Goal: Task Accomplishment & Management: Use online tool/utility

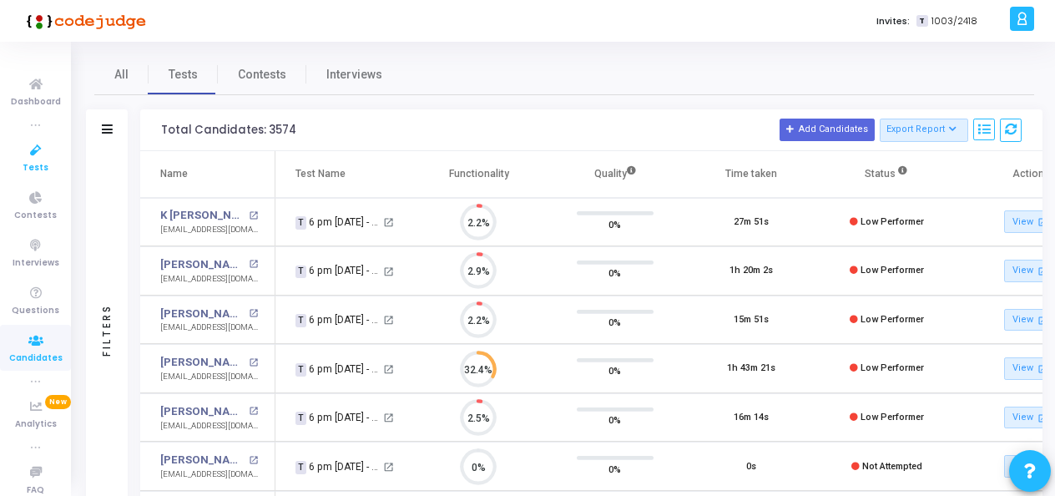
click at [35, 142] on icon at bounding box center [35, 150] width 35 height 21
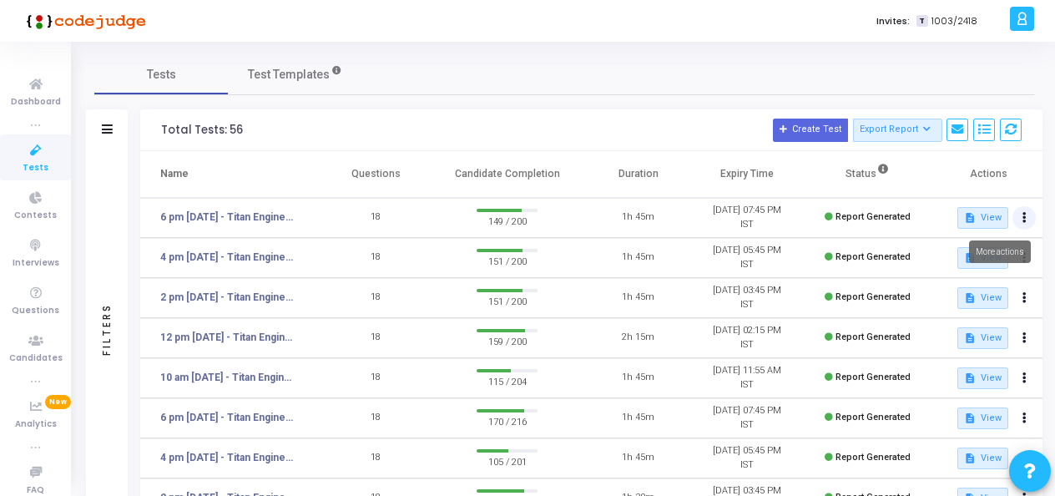
click at [1023, 222] on icon at bounding box center [1024, 218] width 4 height 8
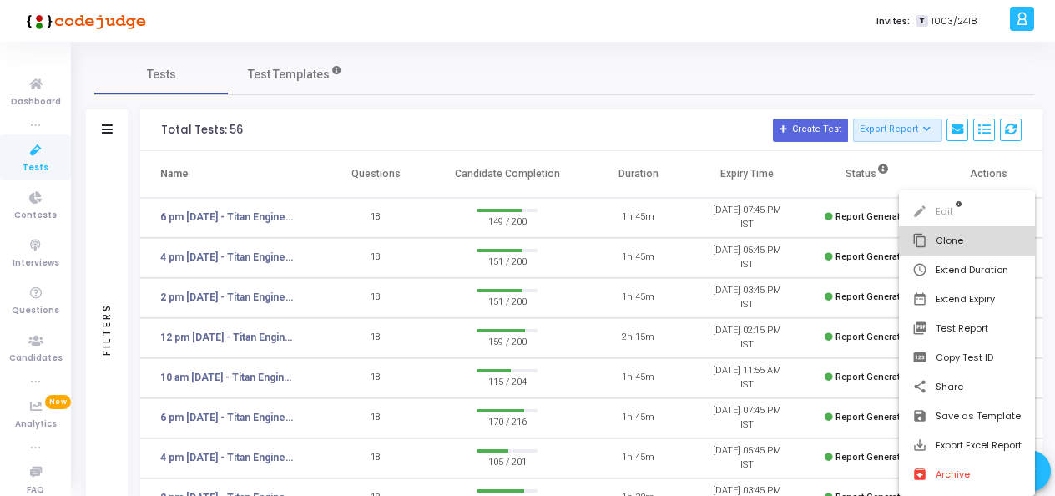
click at [949, 242] on button "content_copy Clone" at bounding box center [967, 240] width 136 height 29
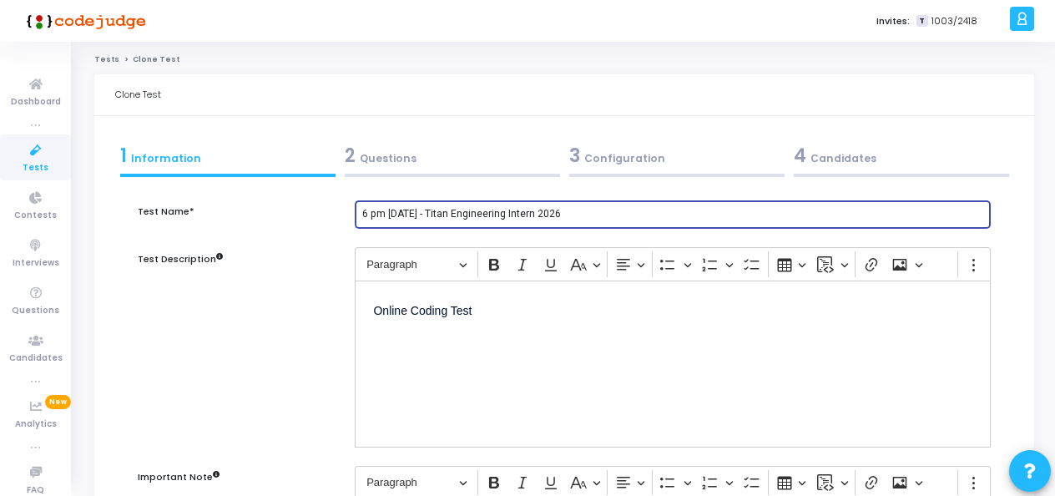
click at [431, 212] on input "6 pm [DATE] - Titan Engineering Intern 2026" at bounding box center [673, 215] width 622 height 12
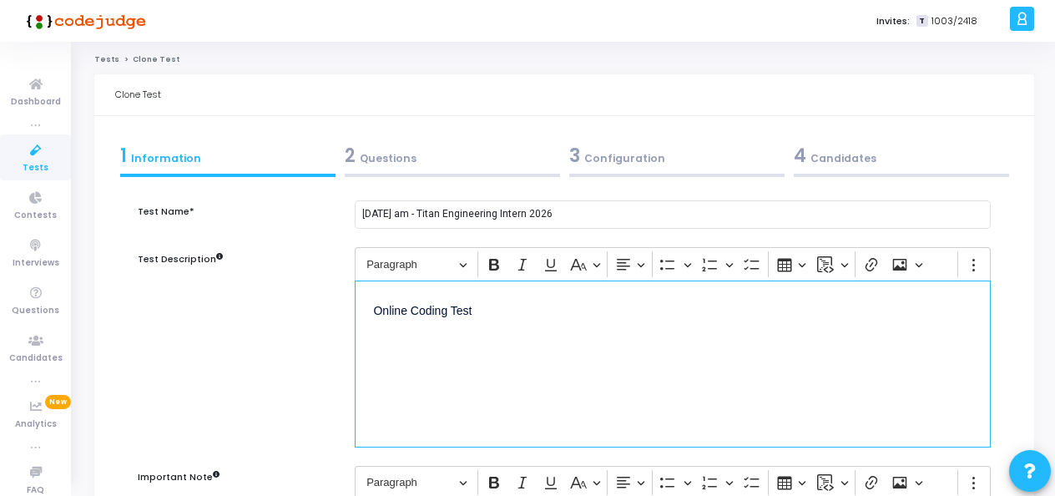
click at [456, 364] on div "Online Coding Test" at bounding box center [673, 363] width 636 height 167
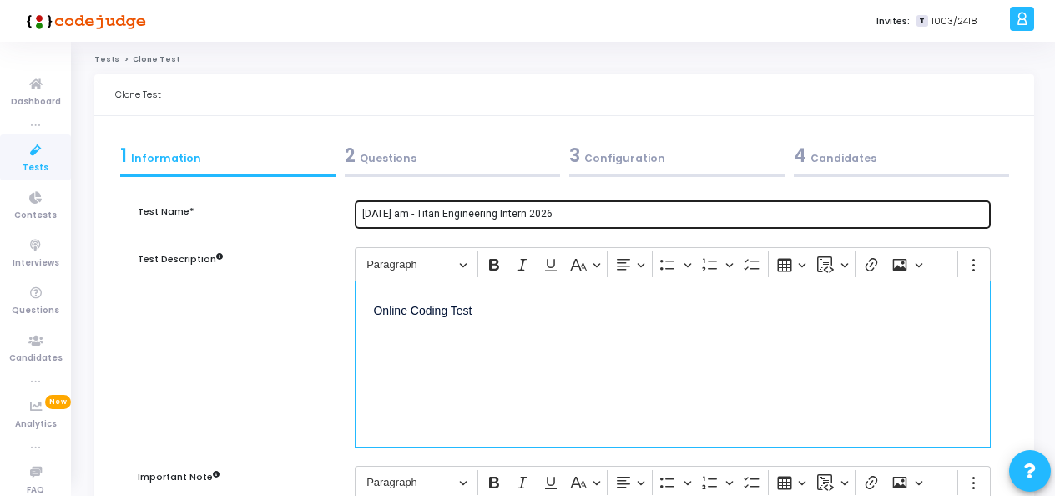
click at [440, 216] on input "[DATE] am - Titan Engineering Intern 2026" at bounding box center [673, 215] width 622 height 12
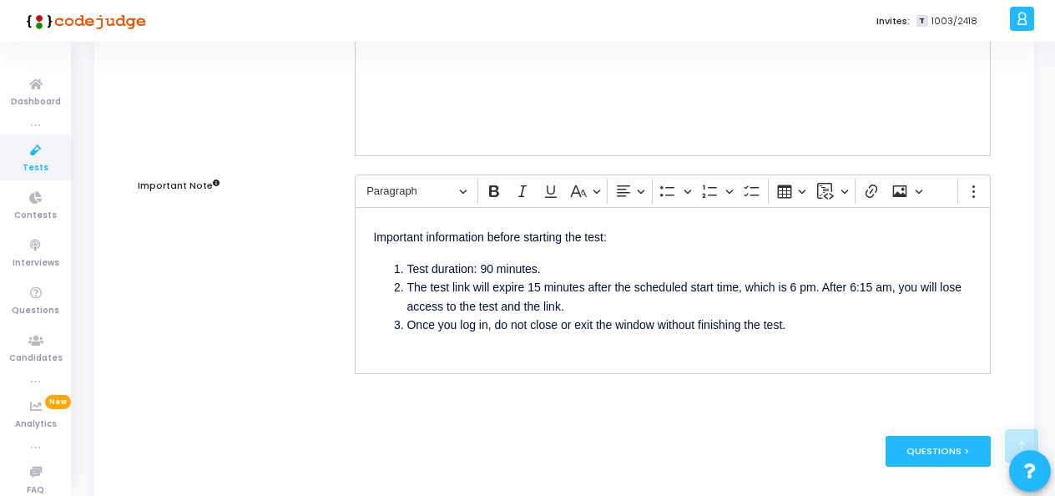
type input "[DATE] - Titan Engineering Intern 2026"
click at [796, 281] on li "The test link will expire 15 minutes after the scheduled start time, which is 6…" at bounding box center [689, 297] width 566 height 38
click at [894, 280] on li "The test link will expire 15 minutes after the scheduled start time, which is 1…" at bounding box center [689, 297] width 566 height 38
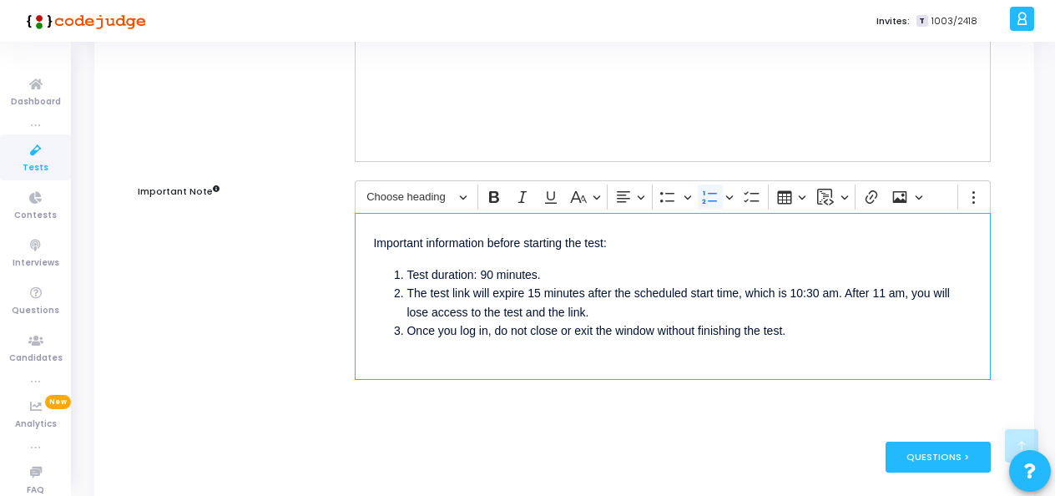
scroll to position [291, 0]
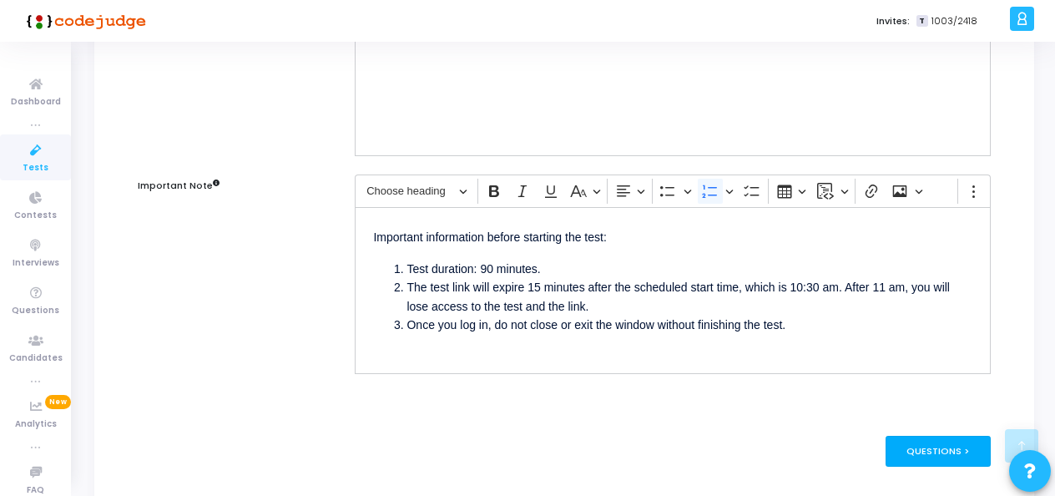
click at [909, 444] on div "Questions >" at bounding box center [938, 450] width 106 height 31
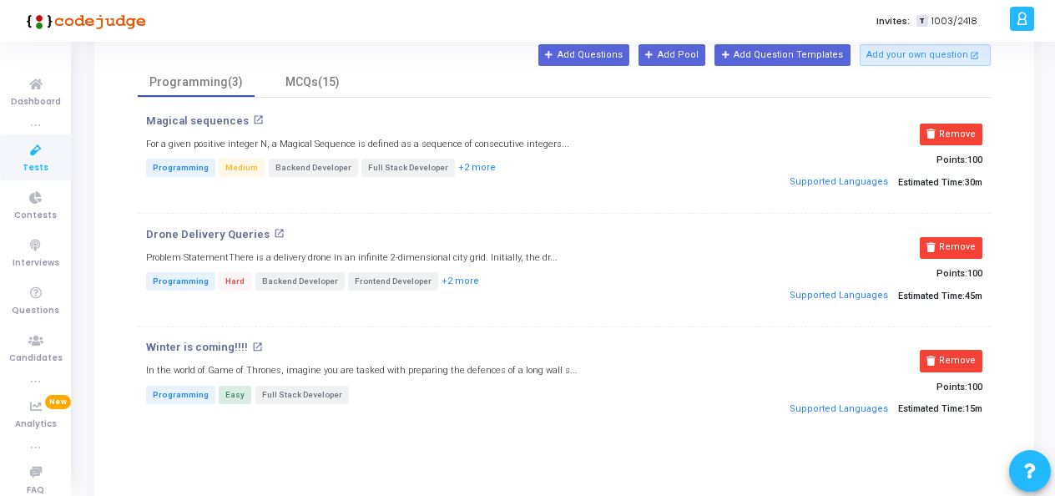
scroll to position [159, 0]
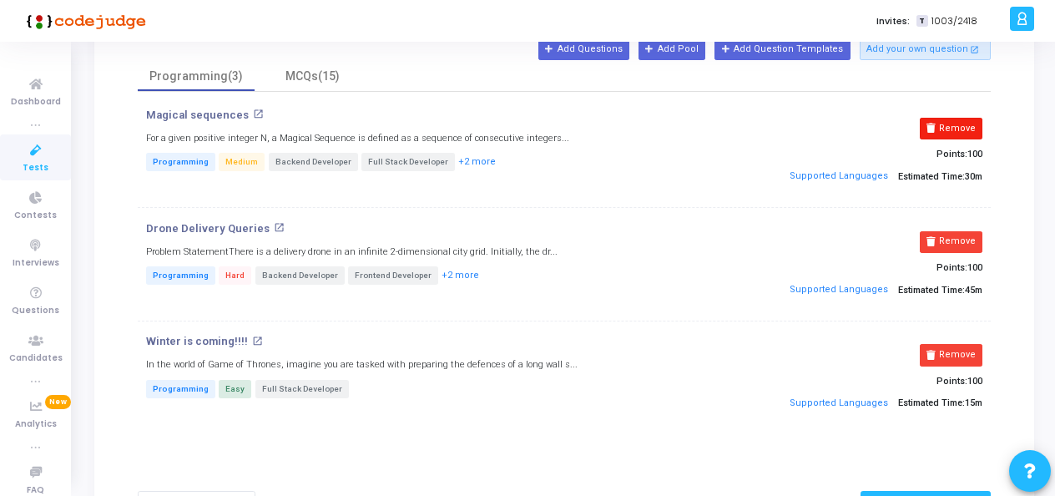
click at [963, 119] on button "Remove" at bounding box center [950, 129] width 63 height 22
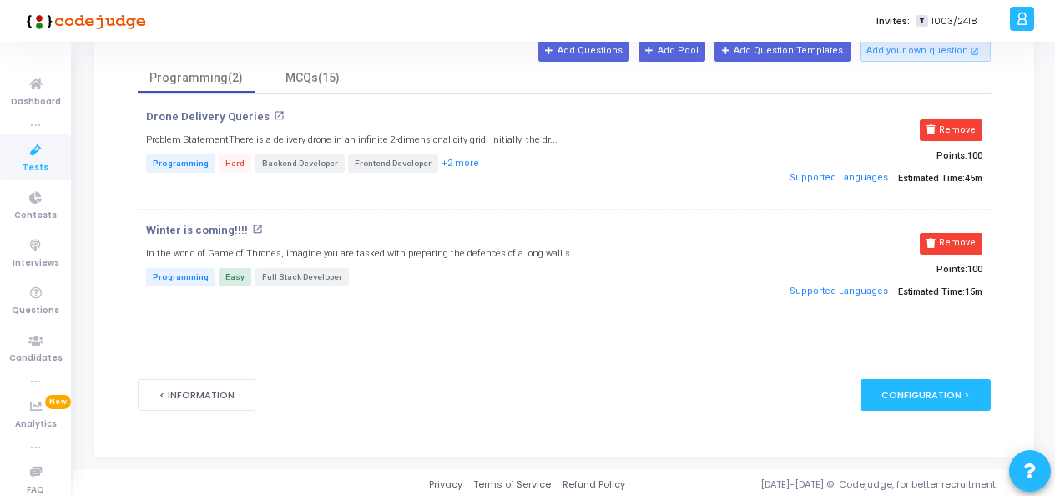
click at [963, 119] on button "Remove" at bounding box center [950, 130] width 63 height 22
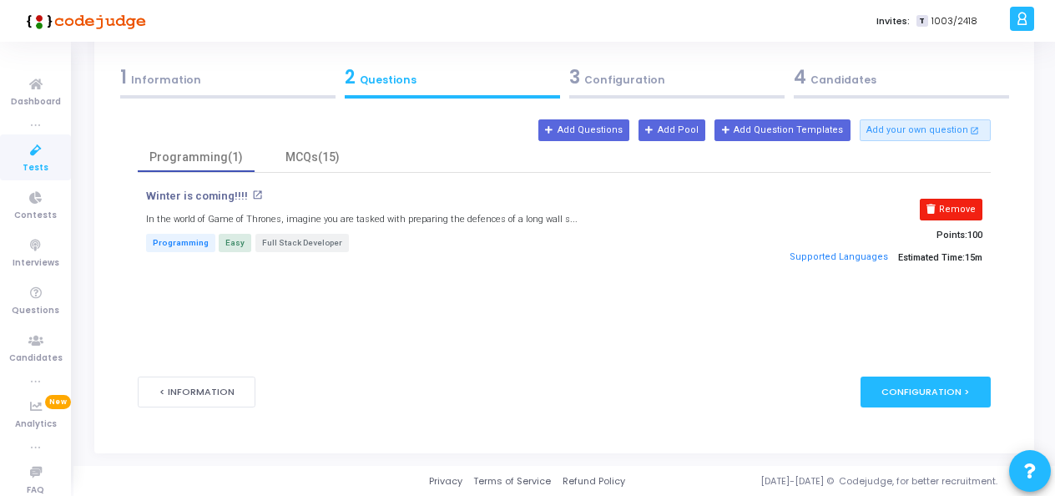
click at [957, 207] on button "Remove" at bounding box center [950, 210] width 63 height 22
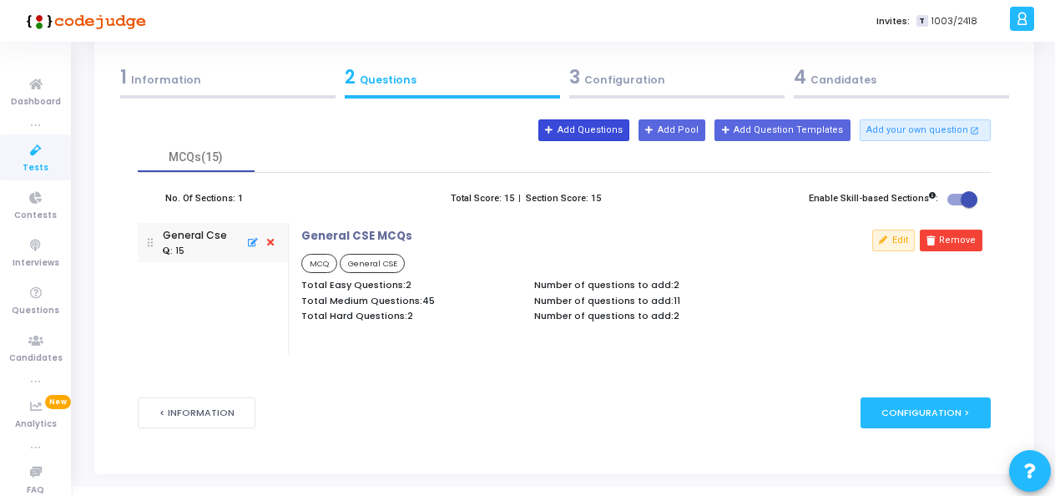
click at [607, 132] on button "Add Questions" at bounding box center [583, 130] width 91 height 22
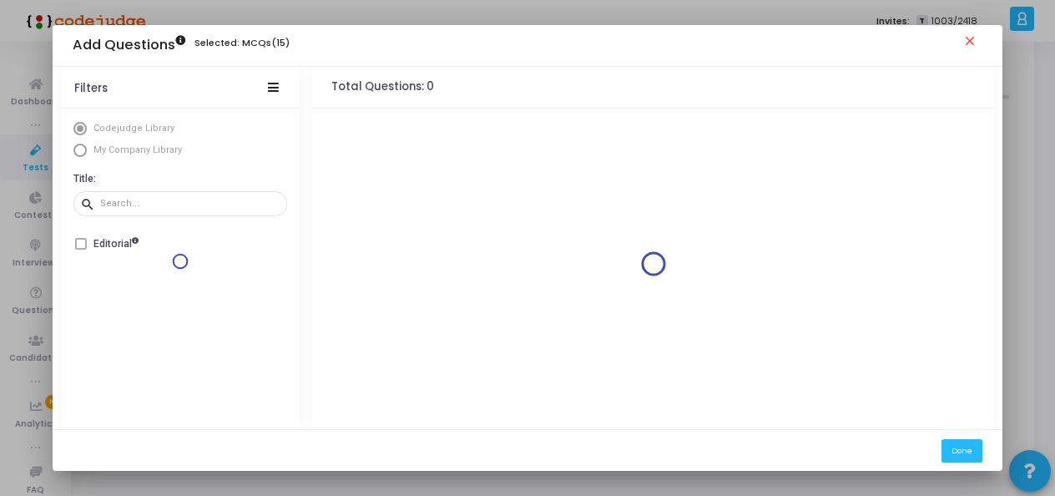
scroll to position [0, 0]
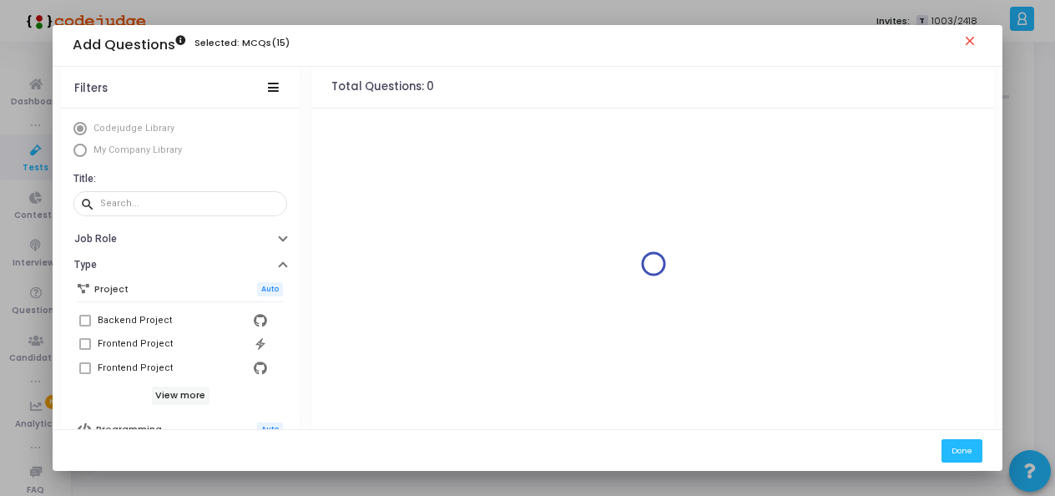
click at [113, 152] on span "My Company Library" at bounding box center [137, 149] width 88 height 11
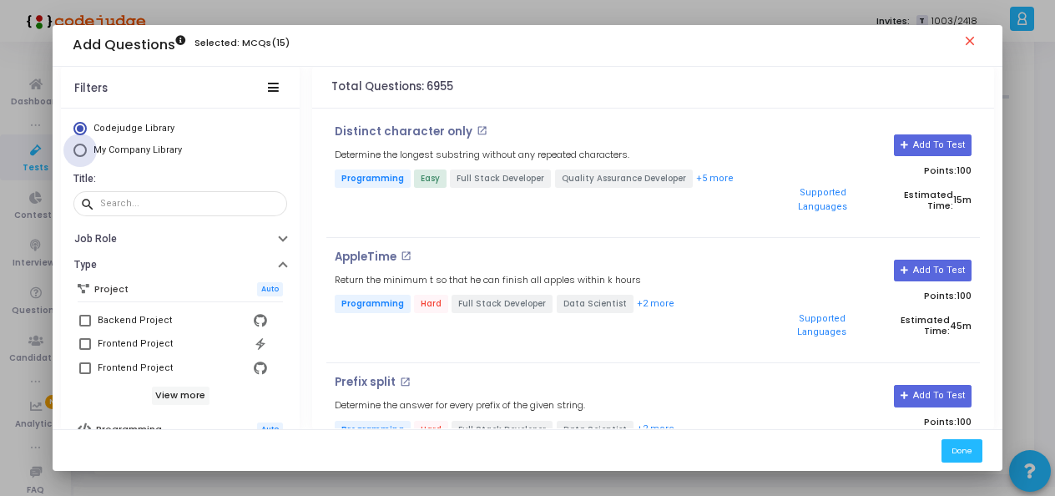
click at [113, 152] on span "My Company Library" at bounding box center [137, 149] width 88 height 11
click at [87, 152] on input "My Company Library" at bounding box center [79, 149] width 13 height 13
radio input "true"
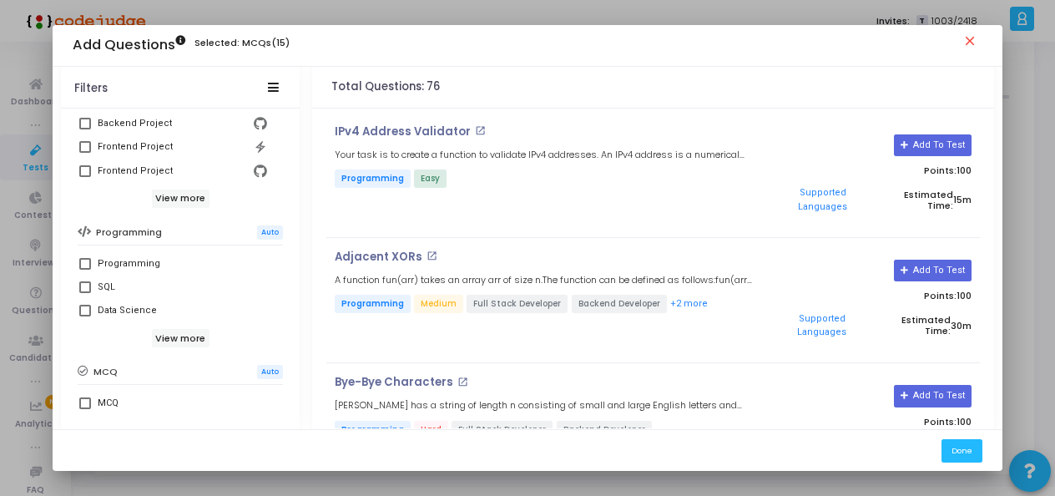
scroll to position [207, 0]
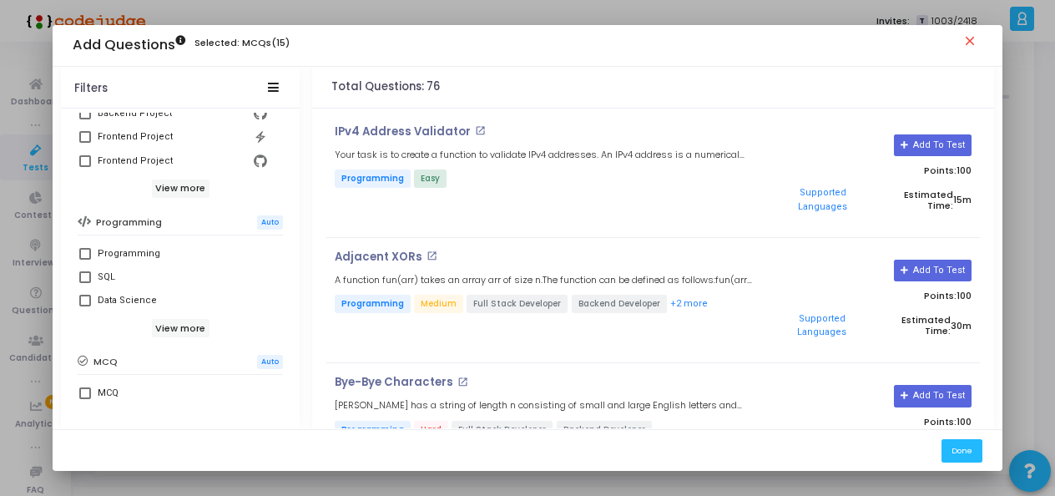
click at [78, 248] on mat-checkbox "Programming" at bounding box center [180, 252] width 205 height 23
click at [83, 253] on span at bounding box center [85, 254] width 12 height 12
click at [84, 259] on input "Programming" at bounding box center [84, 259] width 1 height 1
checkbox input "true"
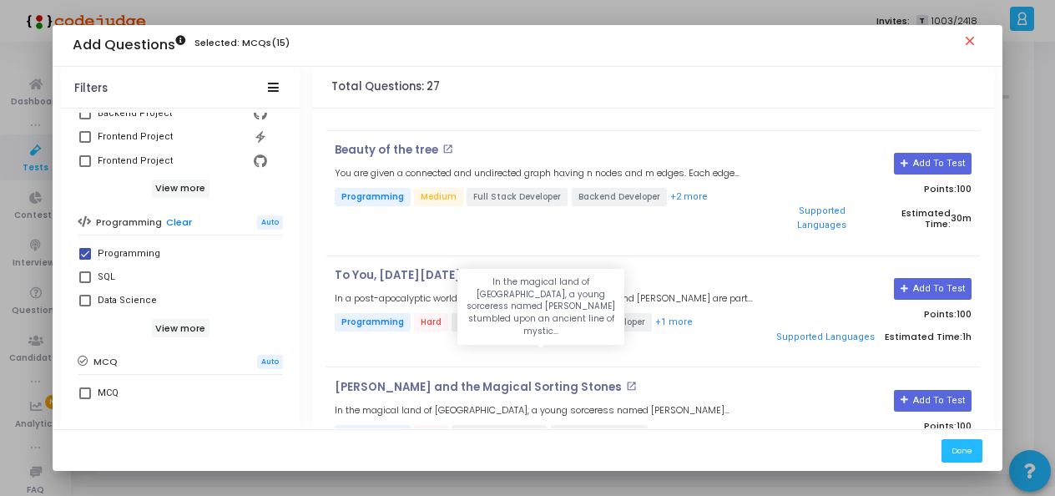
scroll to position [673, 0]
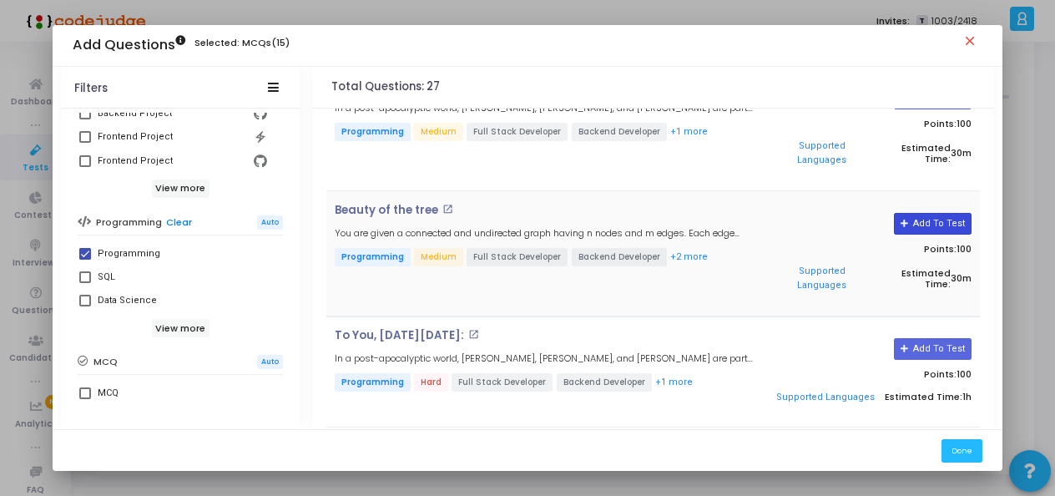
click at [916, 213] on button "Add To Test" at bounding box center [932, 224] width 78 height 22
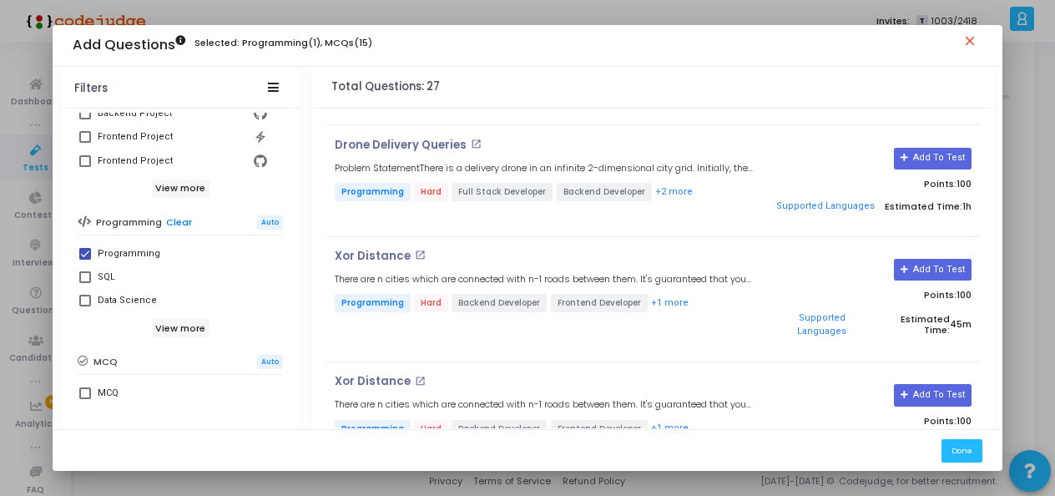
scroll to position [2704, 0]
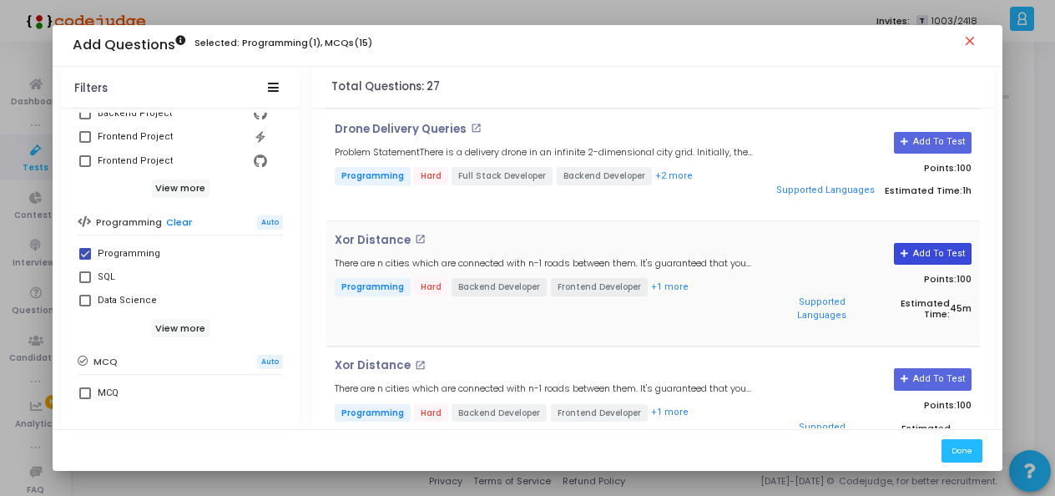
click at [908, 249] on icon at bounding box center [904, 253] width 9 height 9
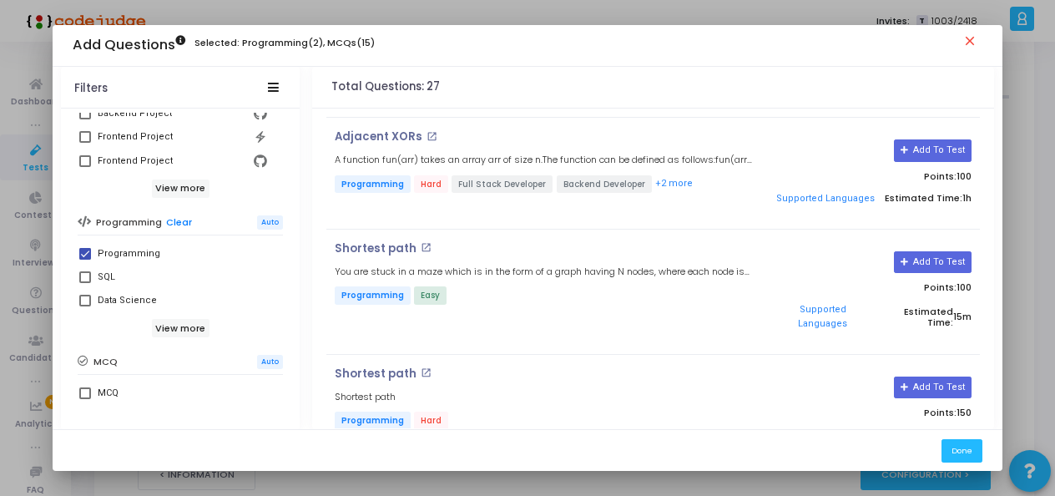
scroll to position [1335, 0]
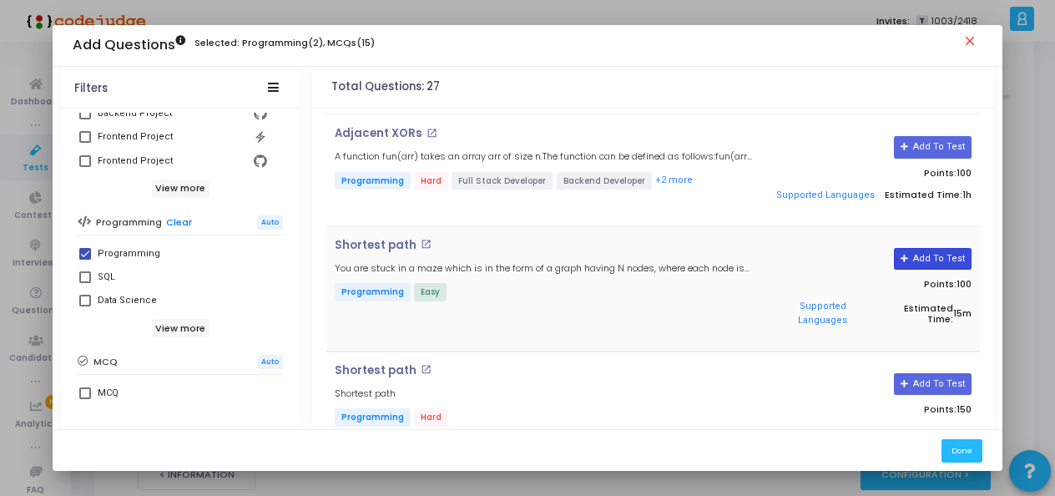
click at [928, 248] on button "Add To Test" at bounding box center [932, 259] width 78 height 22
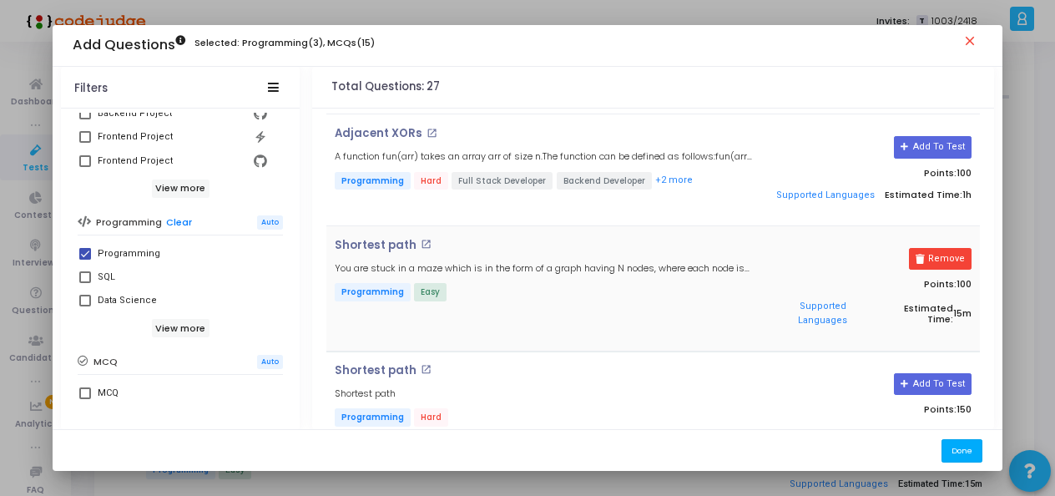
click at [959, 450] on button "Done" at bounding box center [961, 450] width 41 height 23
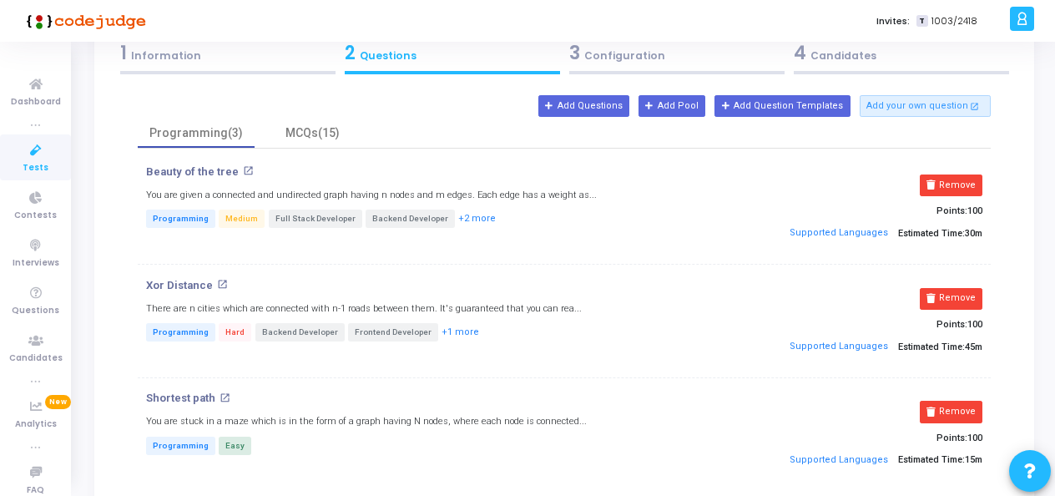
scroll to position [102, 0]
click at [320, 149] on div "Beauty of the tree open_in_new You are given a connected and undirected graph h…" at bounding box center [564, 327] width 853 height 356
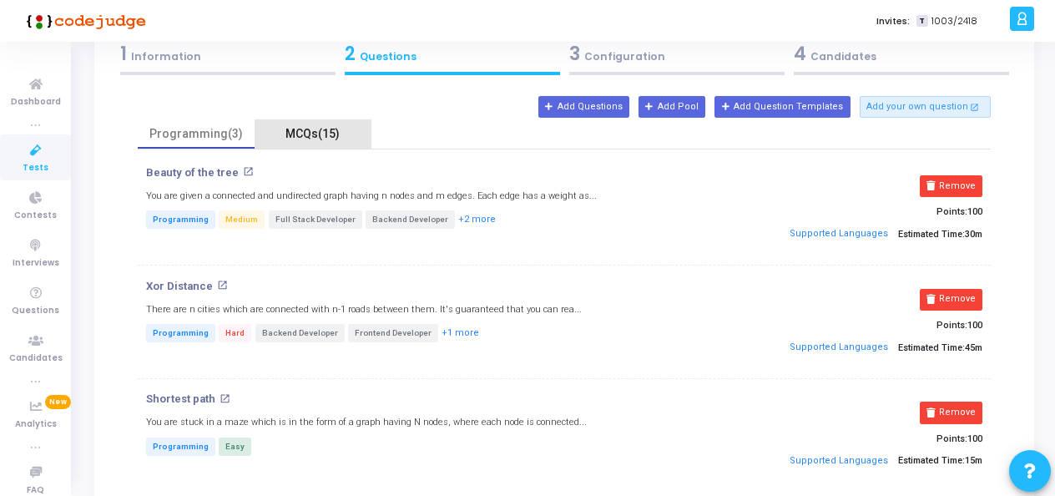
click at [309, 138] on div "MCQs(15)" at bounding box center [312, 134] width 97 height 18
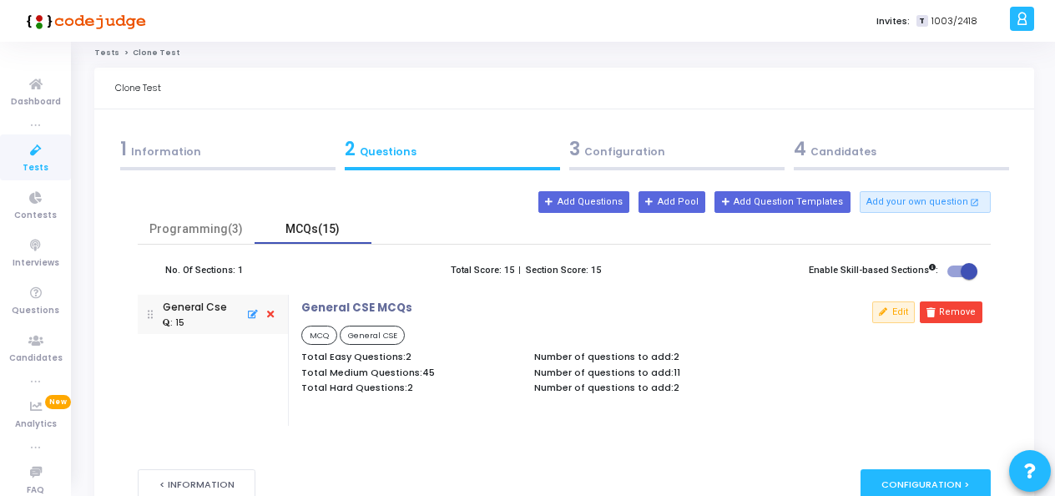
scroll to position [0, 0]
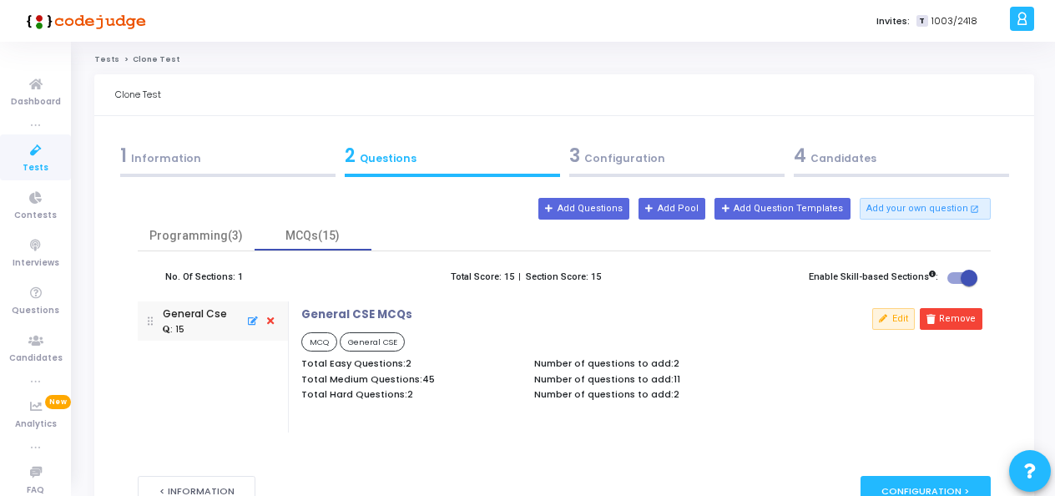
click at [202, 251] on div "No. Of Sections: 1 Total Score: 15 | Section Score: 15 Enable Skill-based Secti…" at bounding box center [564, 341] width 853 height 181
click at [192, 240] on div "Programming(3)" at bounding box center [196, 236] width 97 height 18
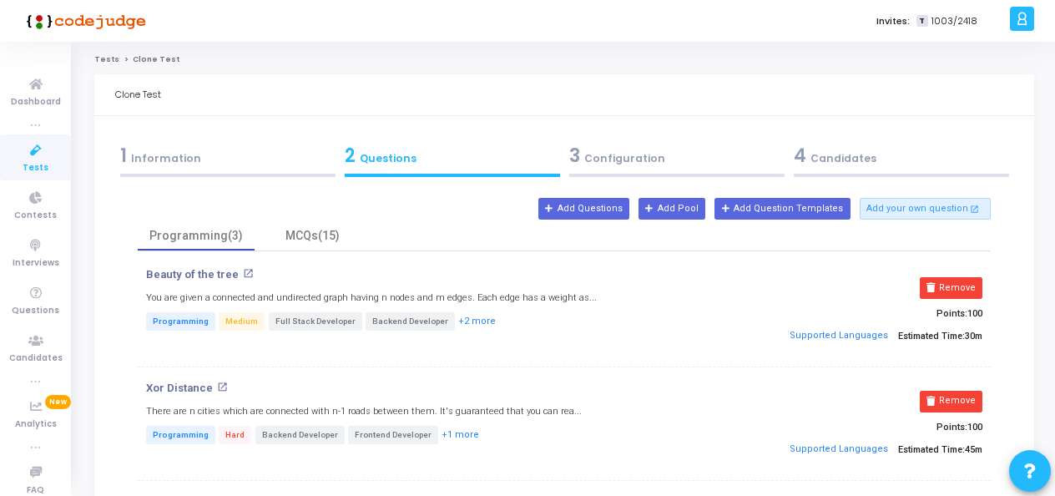
click at [633, 164] on div "3 Configuration" at bounding box center [676, 156] width 215 height 28
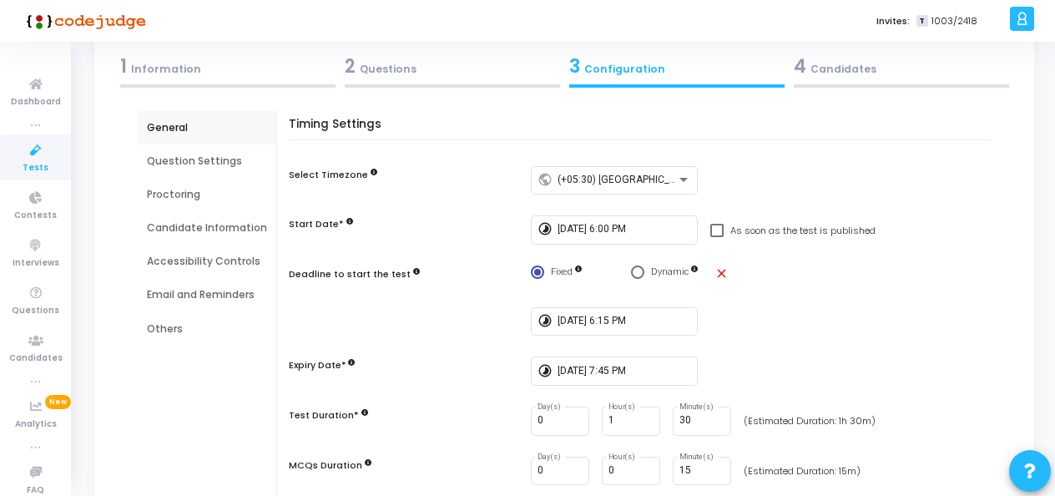
scroll to position [90, 0]
click at [621, 210] on div "Timing Settings Select Timezone public (+05:30) [GEOGRAPHIC_DATA]/[GEOGRAPHIC_D…" at bounding box center [643, 311] width 693 height 389
click at [622, 217] on div "[DATE] 6:00 PM" at bounding box center [623, 228] width 133 height 31
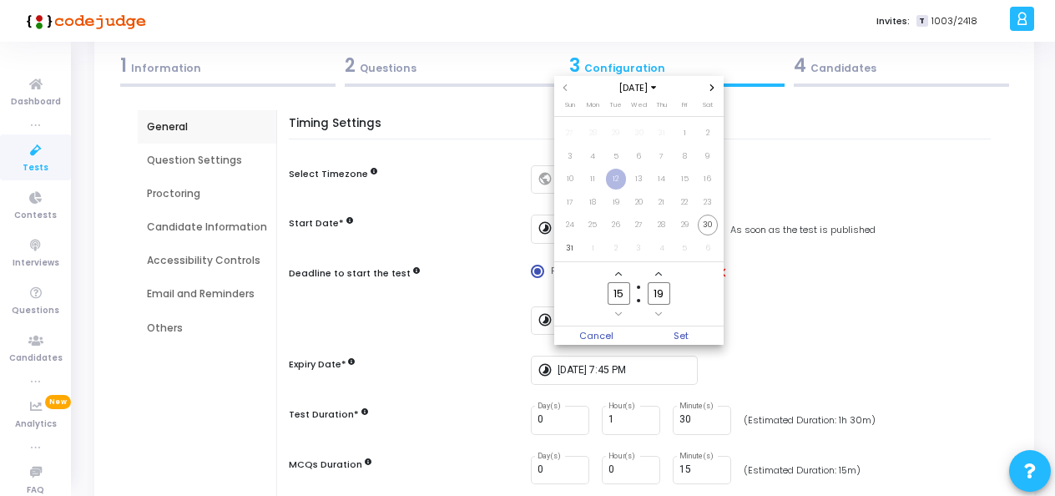
click at [712, 88] on icon "Next month" at bounding box center [712, 87] width 4 height 7
click at [599, 132] on span "1" at bounding box center [592, 133] width 21 height 21
click at [622, 294] on input "15" at bounding box center [618, 293] width 22 height 23
type input "1"
type input "10"
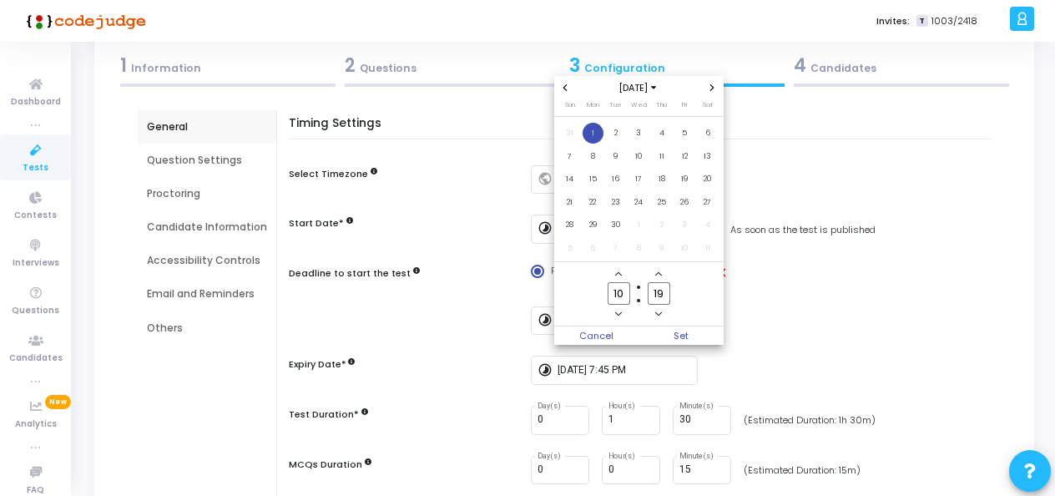
click at [667, 295] on input "19" at bounding box center [658, 293] width 22 height 23
type input "1"
type input "25"
click at [684, 330] on span "Set" at bounding box center [680, 335] width 85 height 18
type input "[DATE] 10:25 AM"
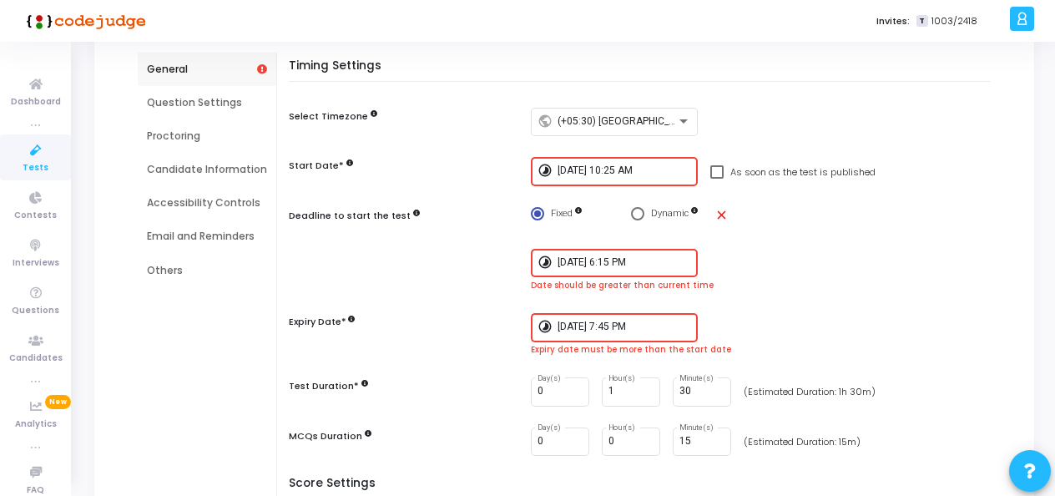
scroll to position [148, 0]
click at [622, 259] on input "[DATE] 6:15 PM" at bounding box center [623, 262] width 133 height 12
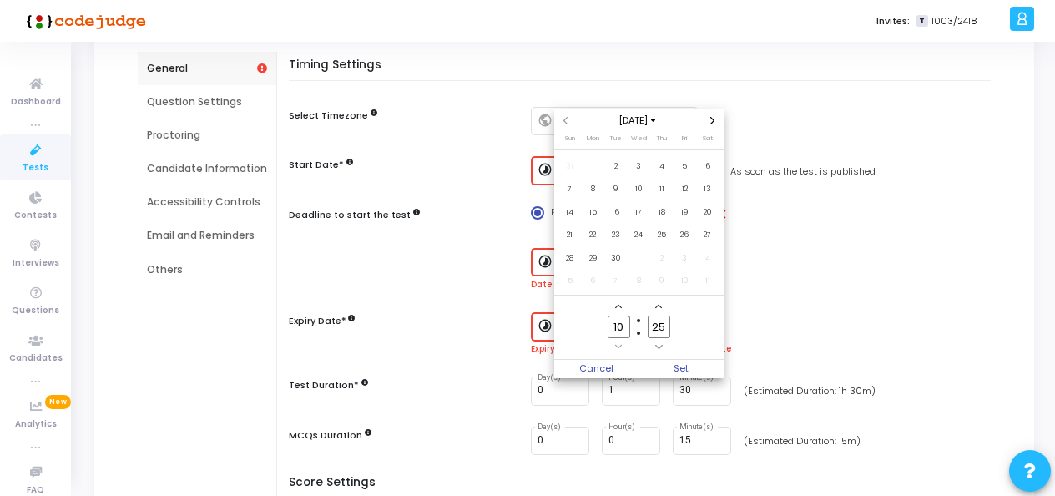
click at [620, 320] on input "10" at bounding box center [618, 326] width 22 height 23
type input "1"
type input "11"
click at [669, 324] on input "25" at bounding box center [658, 326] width 22 height 23
type input "2"
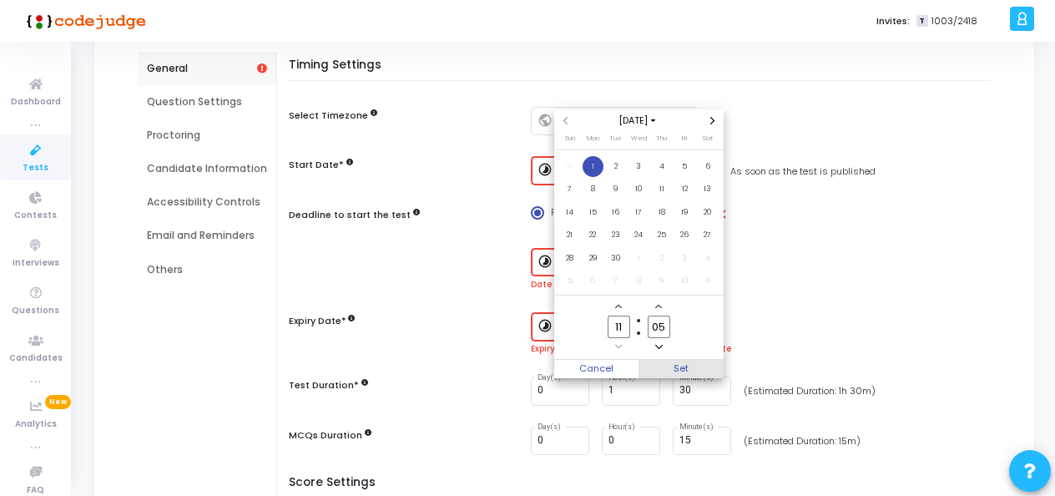
type input "05"
click at [685, 364] on span "Set" at bounding box center [680, 369] width 85 height 18
type input "[DATE] 11:05 AM"
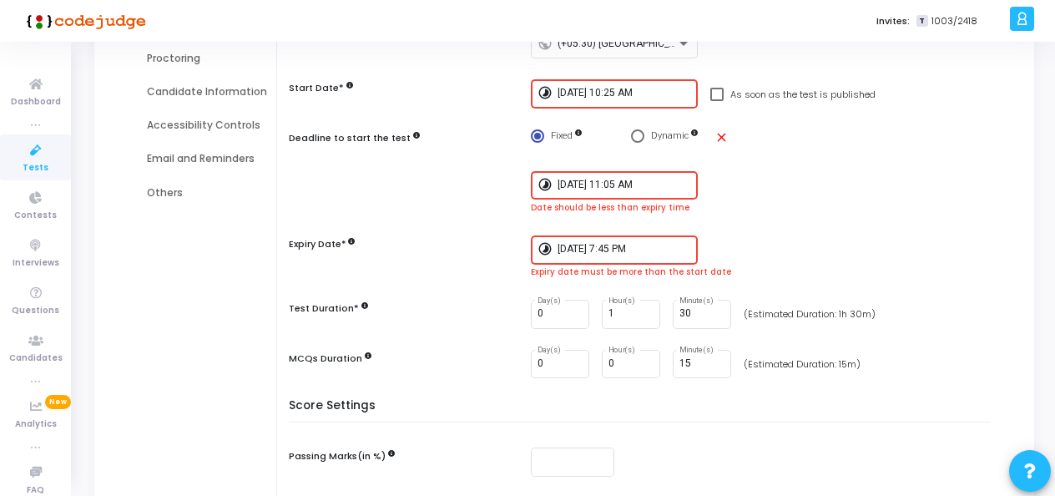
scroll to position [229, 0]
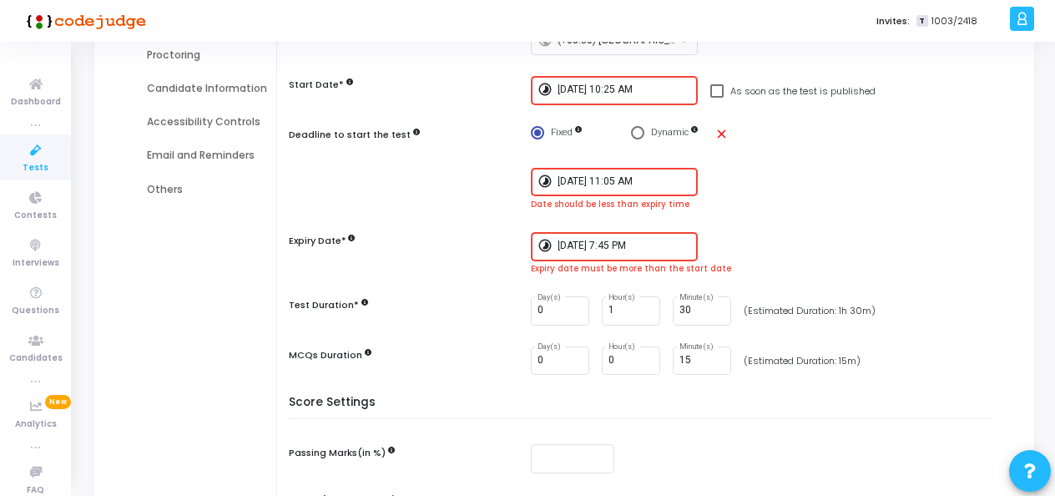
click at [586, 249] on input "[DATE] 7:45 PM" at bounding box center [623, 246] width 133 height 12
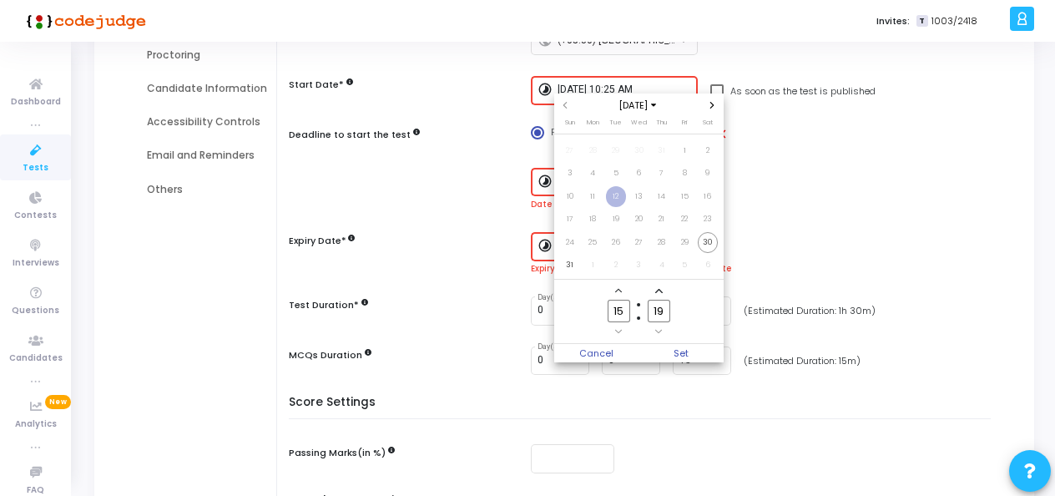
scroll to position [0, 0]
click at [588, 264] on span "1" at bounding box center [592, 264] width 21 height 21
click at [622, 309] on input "15" at bounding box center [618, 311] width 22 height 23
type input "1"
type input "12"
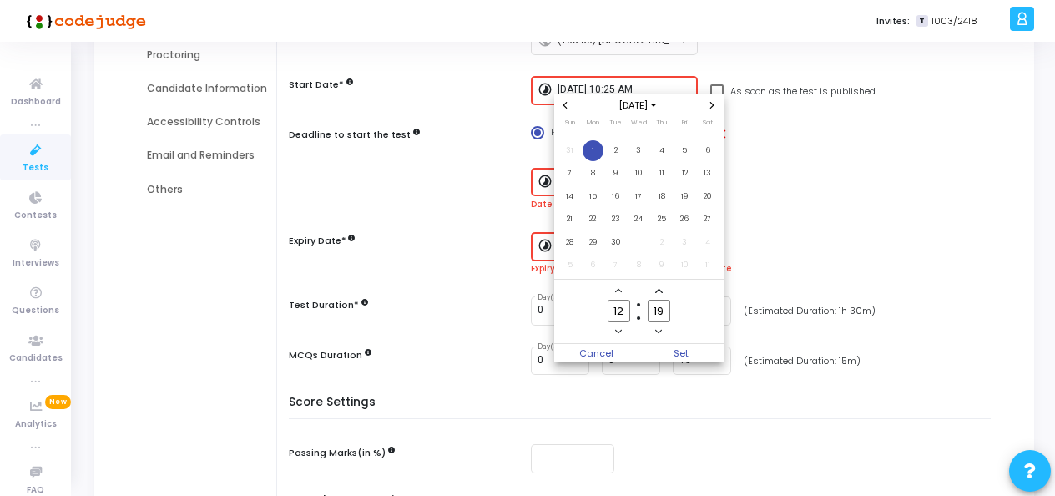
click at [662, 309] on input "19" at bounding box center [658, 311] width 22 height 23
type input "1"
type input "15"
click at [683, 346] on span "Set" at bounding box center [680, 353] width 85 height 18
type input "[DATE] 12:15 PM"
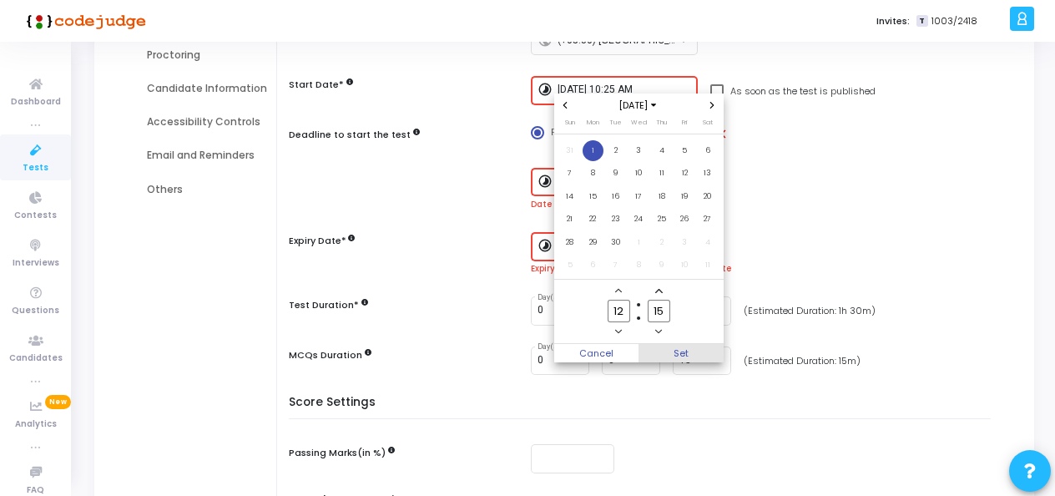
scroll to position [229, 0]
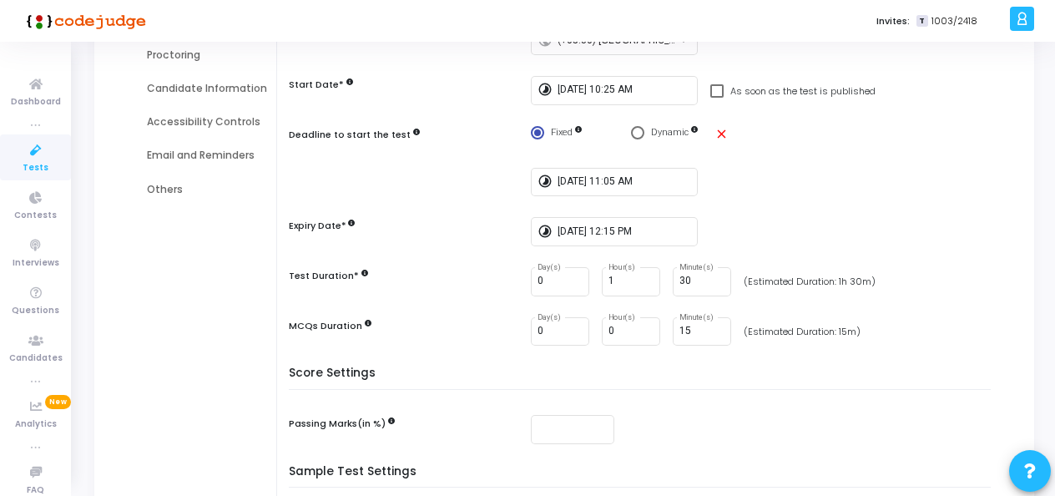
click at [756, 210] on div "Timing Settings Select Timezone public (+05:30) [GEOGRAPHIC_DATA]/[GEOGRAPHIC_D…" at bounding box center [643, 172] width 693 height 389
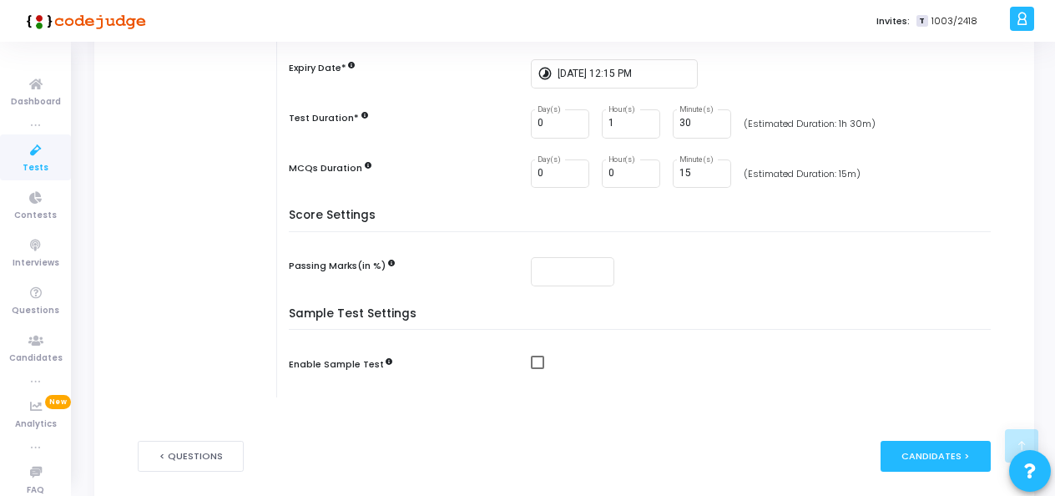
scroll to position [450, 0]
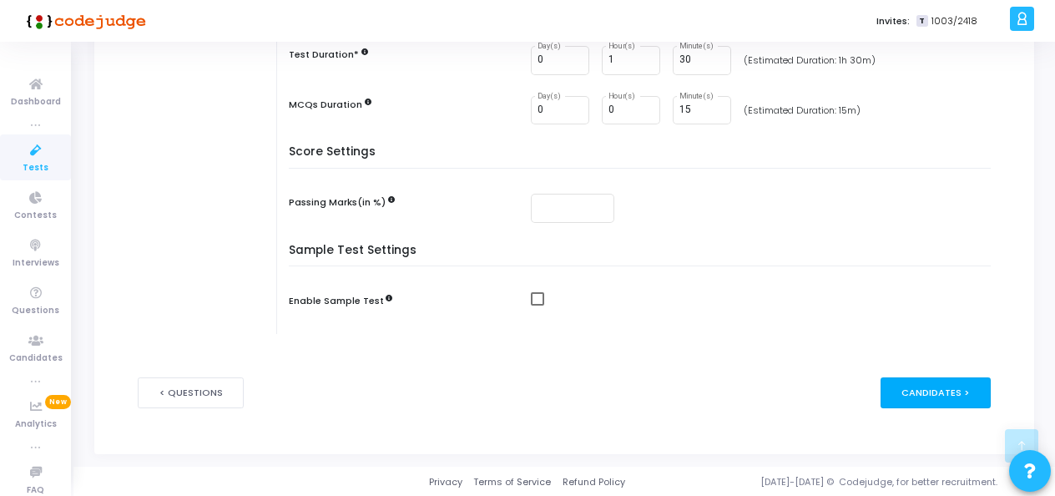
click at [930, 385] on div "Candidates >" at bounding box center [935, 392] width 111 height 31
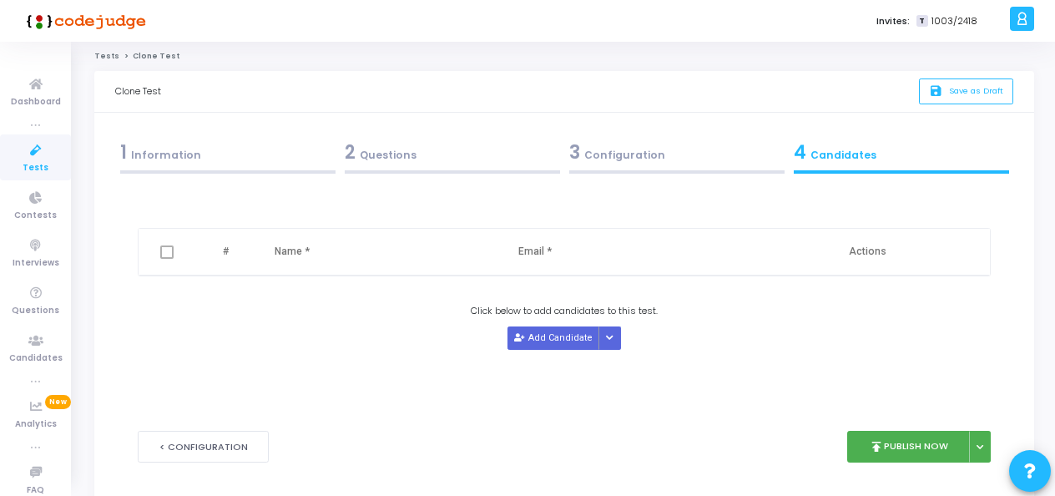
scroll to position [0, 0]
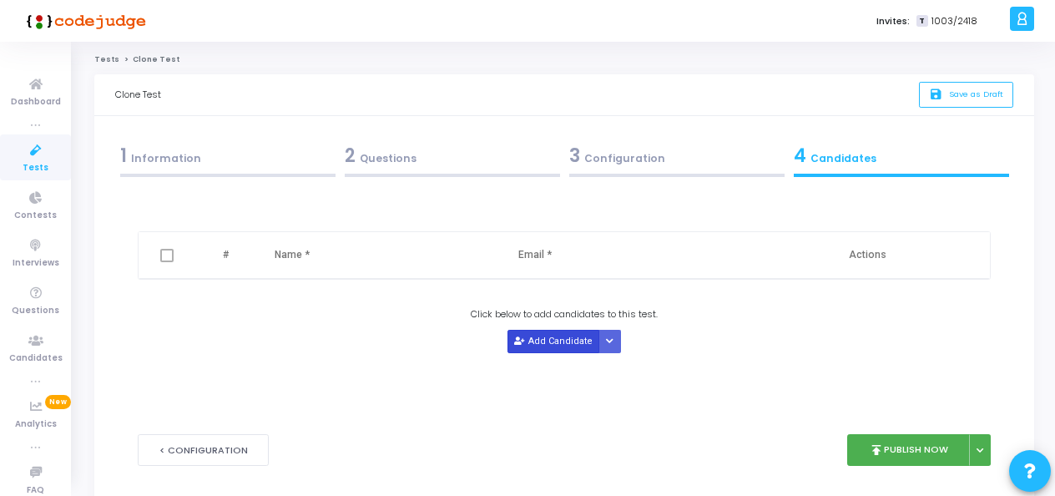
click at [548, 335] on button "Add Candidate" at bounding box center [553, 341] width 92 height 23
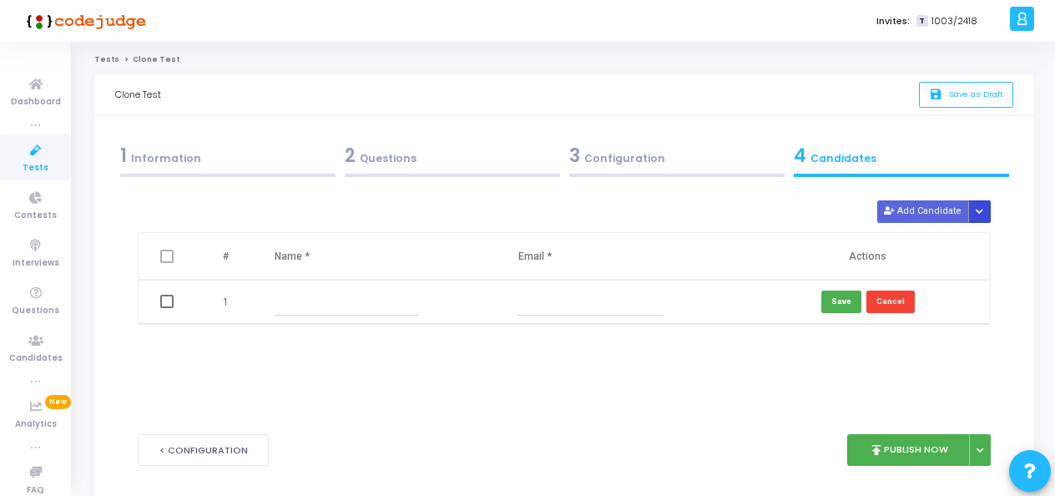
click at [982, 209] on icon "Button group with nested dropdown" at bounding box center [979, 212] width 8 height 8
click at [929, 240] on button "Upload Candidate List" at bounding box center [926, 242] width 128 height 23
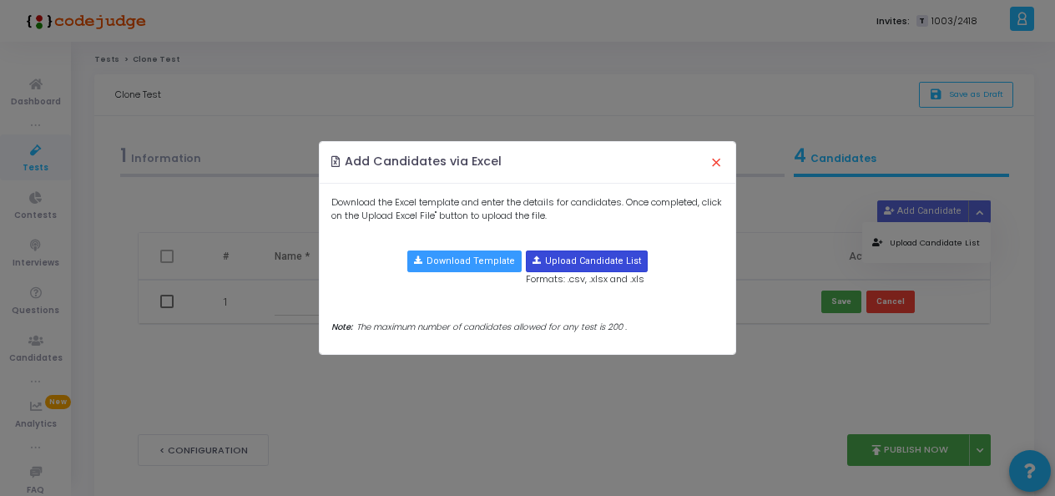
click at [574, 259] on input "file" at bounding box center [586, 261] width 120 height 20
type input "C:\fakepath\NIT J.xlsx"
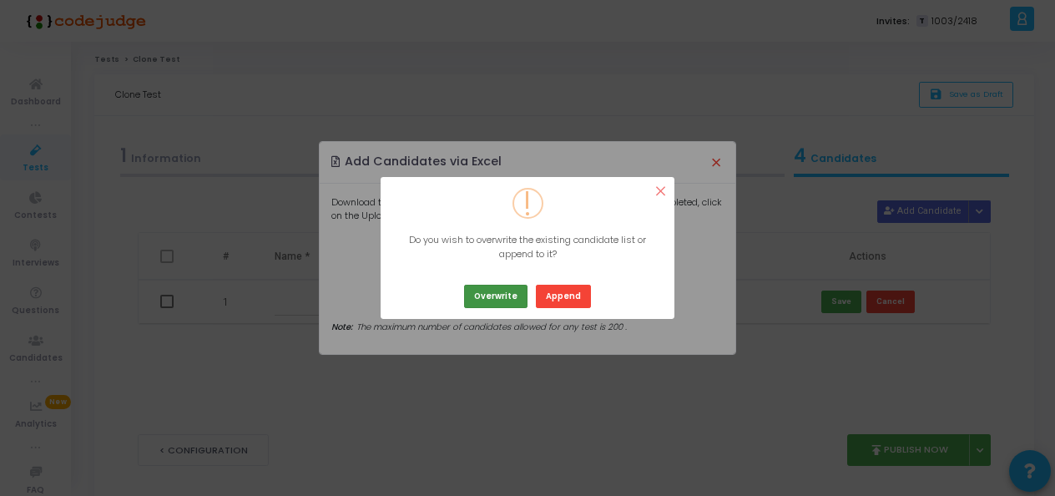
click at [499, 289] on button "Overwrite" at bounding box center [495, 295] width 63 height 23
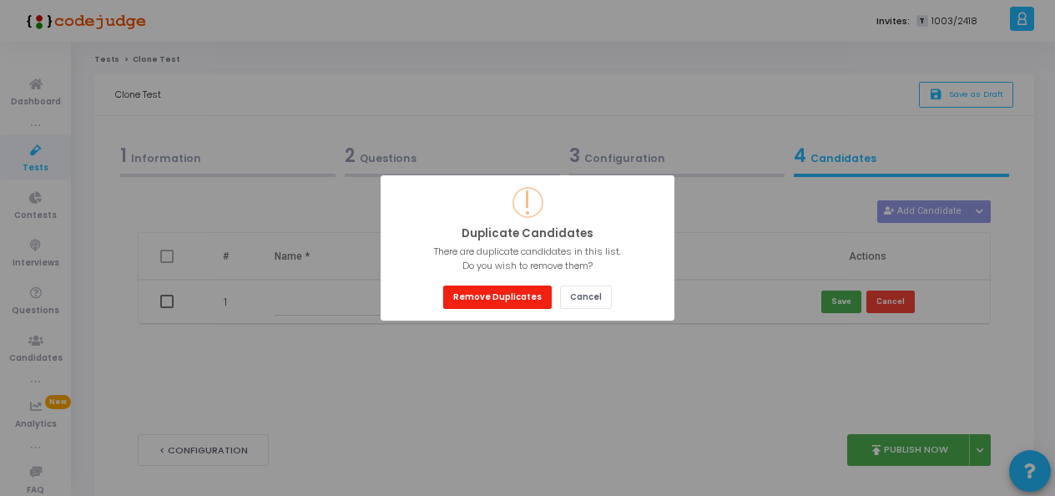
click at [511, 289] on button "Remove Duplicates" at bounding box center [497, 296] width 108 height 23
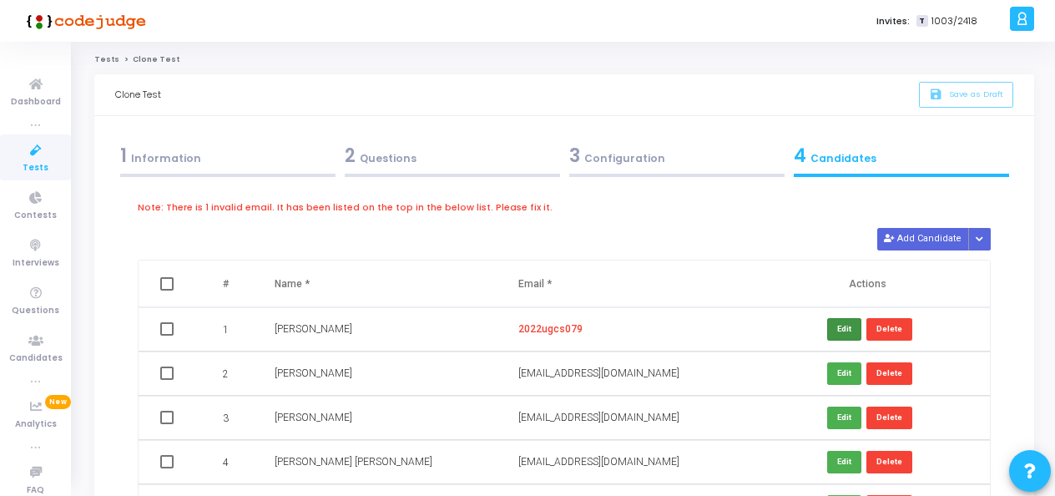
click at [844, 327] on button "Edit" at bounding box center [844, 329] width 34 height 23
click at [581, 326] on input "2022ugcs079" at bounding box center [590, 329] width 145 height 28
type input "2"
paste input "[EMAIL_ADDRESS][DOMAIN_NAME]"
type input "[EMAIL_ADDRESS][DOMAIN_NAME]"
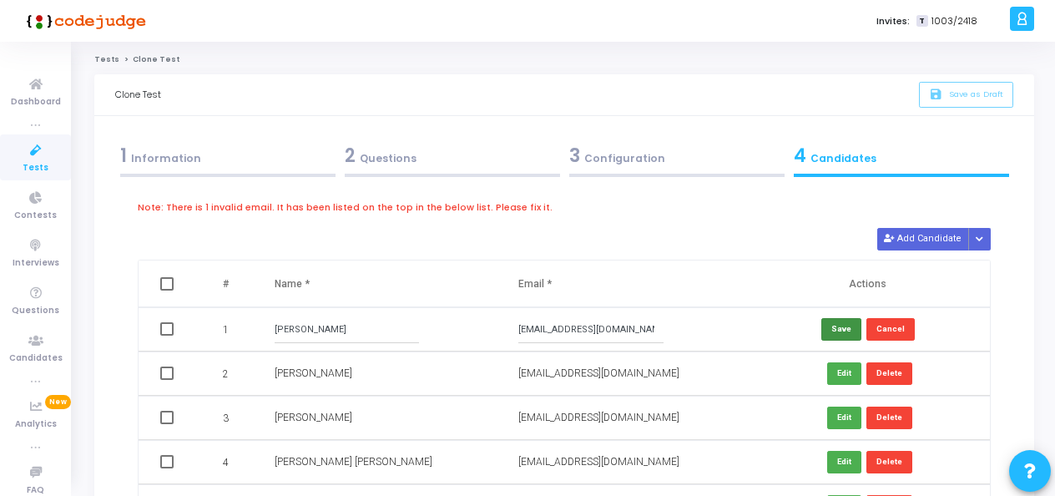
click at [828, 324] on button "Save" at bounding box center [841, 329] width 40 height 23
click at [899, 325] on button "Cancel" at bounding box center [890, 329] width 48 height 23
click at [893, 325] on button "Delete" at bounding box center [889, 329] width 46 height 23
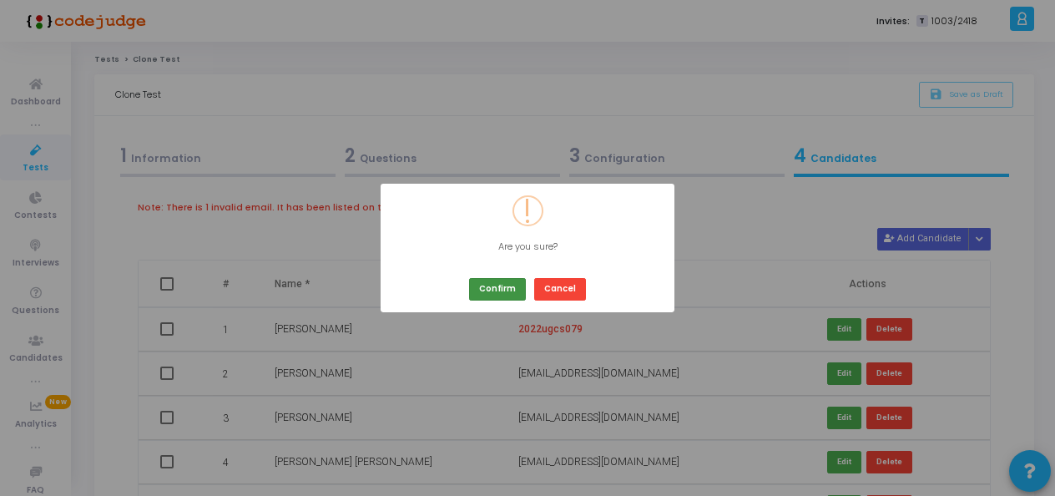
click at [489, 292] on button "Confirm" at bounding box center [497, 289] width 57 height 23
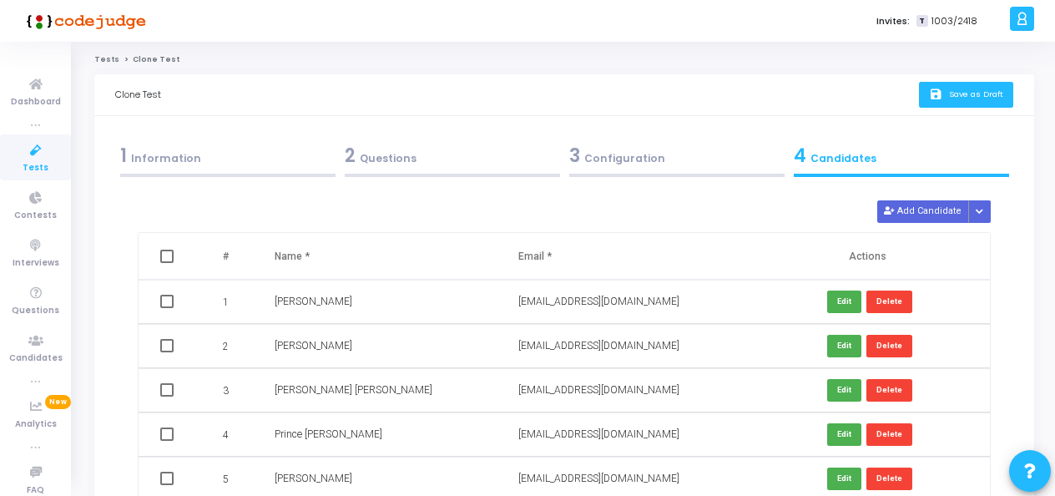
click at [968, 86] on button "save Save as Draft" at bounding box center [966, 95] width 94 height 26
